Goal: Navigation & Orientation: Find specific page/section

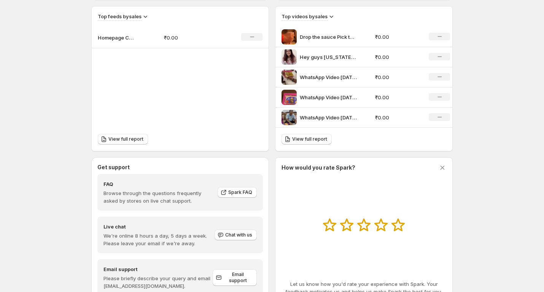
scroll to position [291, 0]
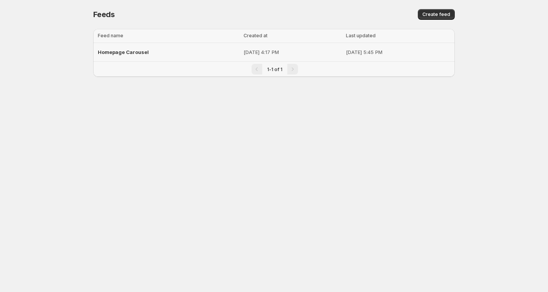
click at [139, 52] on span "Homepage Carousel" at bounding box center [123, 52] width 51 height 6
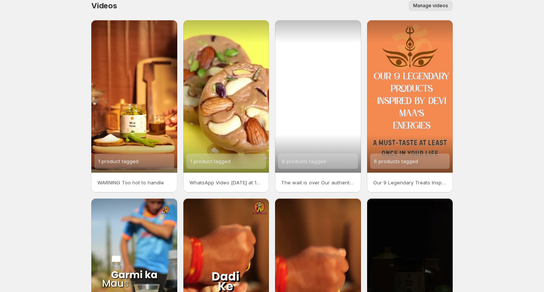
scroll to position [123, 0]
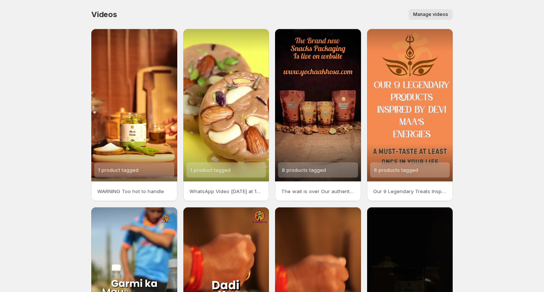
click at [435, 13] on span "Manage videos" at bounding box center [430, 14] width 35 height 6
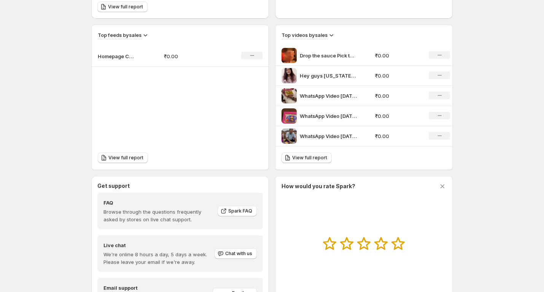
scroll to position [291, 0]
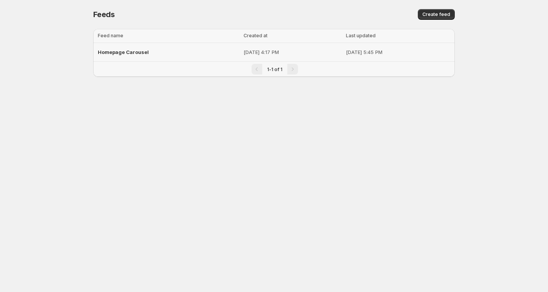
click at [140, 51] on span "Homepage Carousel" at bounding box center [123, 52] width 51 height 6
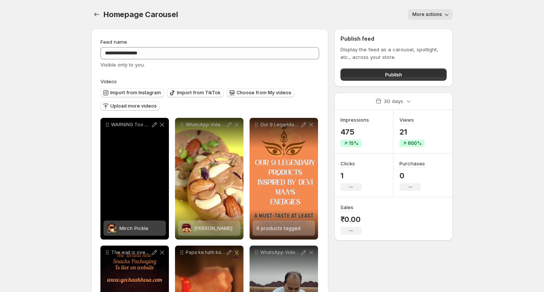
click at [128, 152] on div "WARNING Too hot to handle" at bounding box center [134, 179] width 69 height 122
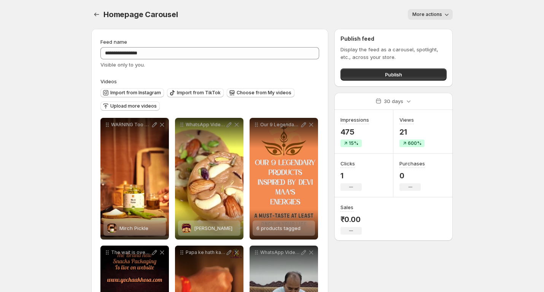
click at [448, 15] on icon "button" at bounding box center [447, 15] width 4 height 2
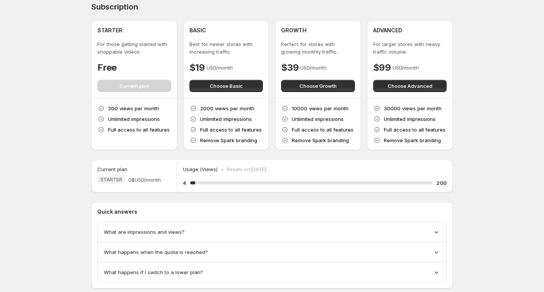
scroll to position [24, 0]
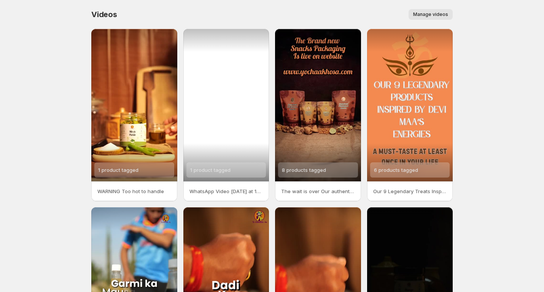
drag, startPoint x: 187, startPoint y: 69, endPoint x: 167, endPoint y: 64, distance: 19.9
click at [186, 69] on div "1 product tagged" at bounding box center [226, 105] width 86 height 153
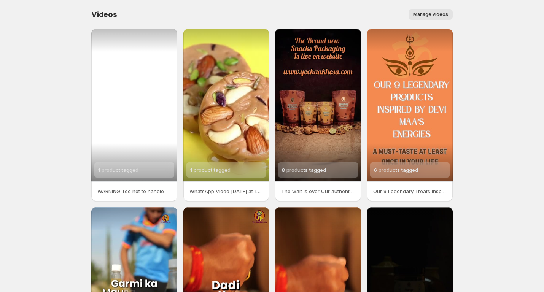
click at [148, 60] on div "1 product tagged" at bounding box center [134, 105] width 86 height 153
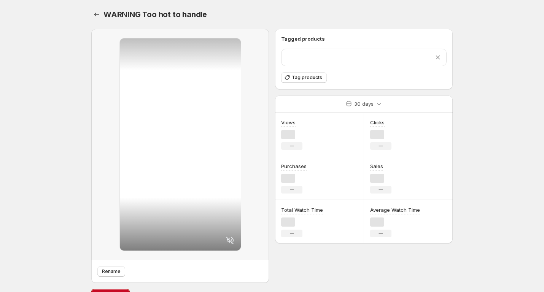
click at [148, 60] on div at bounding box center [180, 144] width 121 height 212
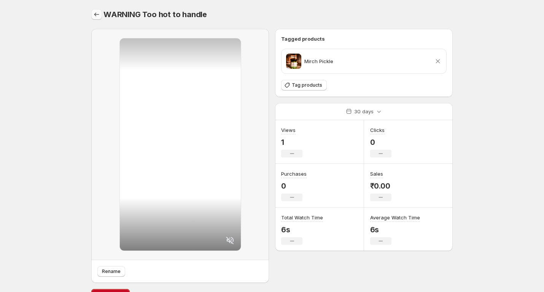
click at [97, 14] on icon "Settings" at bounding box center [97, 15] width 8 height 8
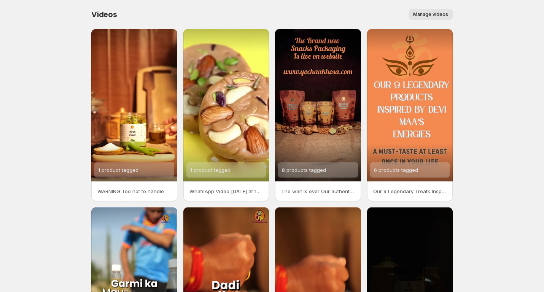
click at [392, 18] on div "Manage videos" at bounding box center [289, 14] width 327 height 11
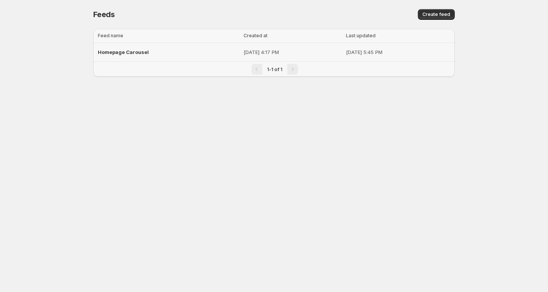
click at [124, 53] on span "Homepage Carousel" at bounding box center [123, 52] width 51 height 6
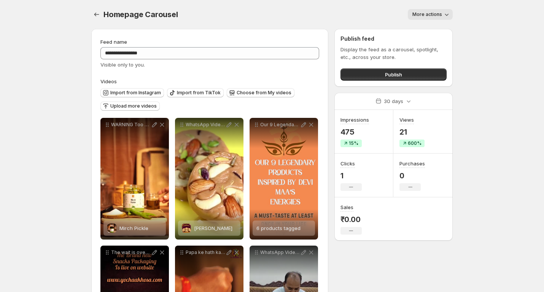
click at [487, 75] on body "**********" at bounding box center [272, 146] width 544 height 292
click at [443, 11] on icon "button" at bounding box center [447, 15] width 8 height 8
click at [441, 15] on span "More actions" at bounding box center [428, 14] width 30 height 6
